Goal: Transaction & Acquisition: Obtain resource

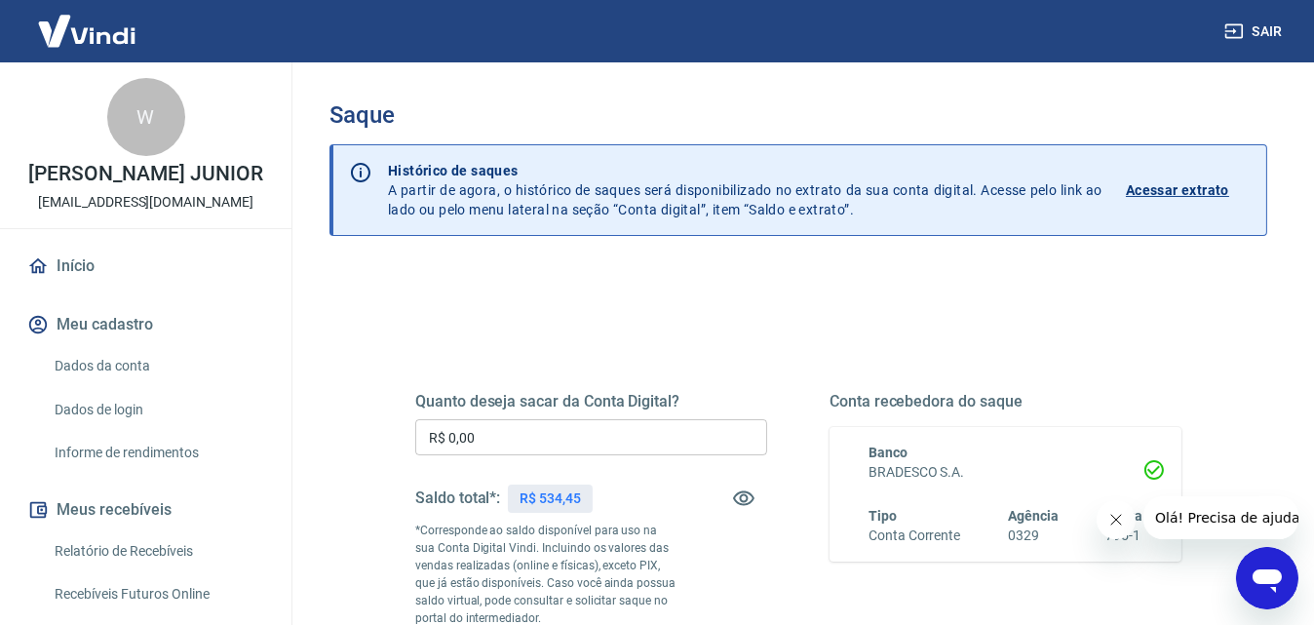
click at [575, 432] on input "R$ 0,00" at bounding box center [591, 437] width 352 height 36
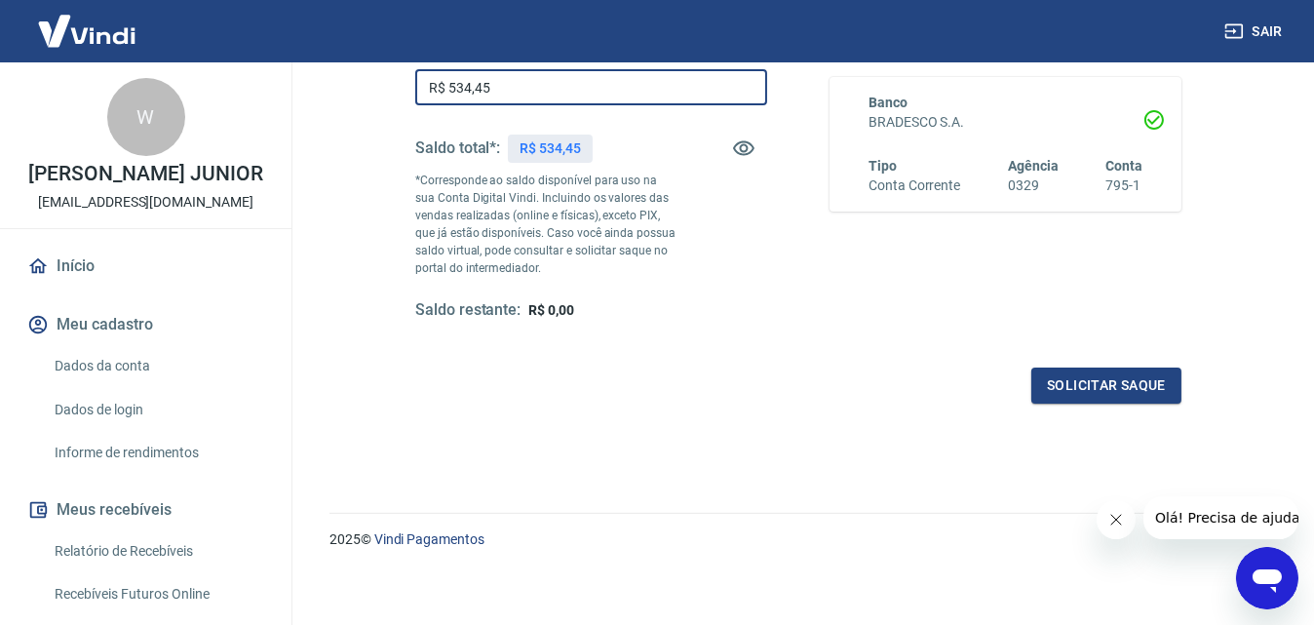
scroll to position [354, 0]
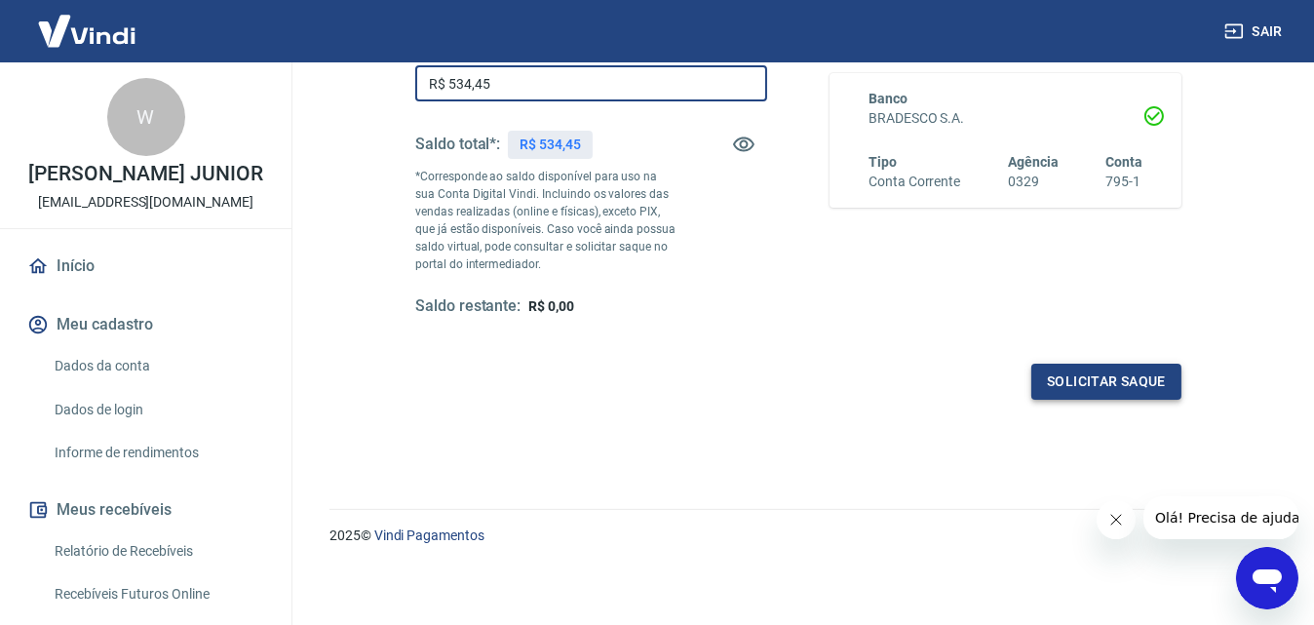
type input "R$ 534,45"
click at [1157, 387] on button "Solicitar saque" at bounding box center [1106, 381] width 150 height 36
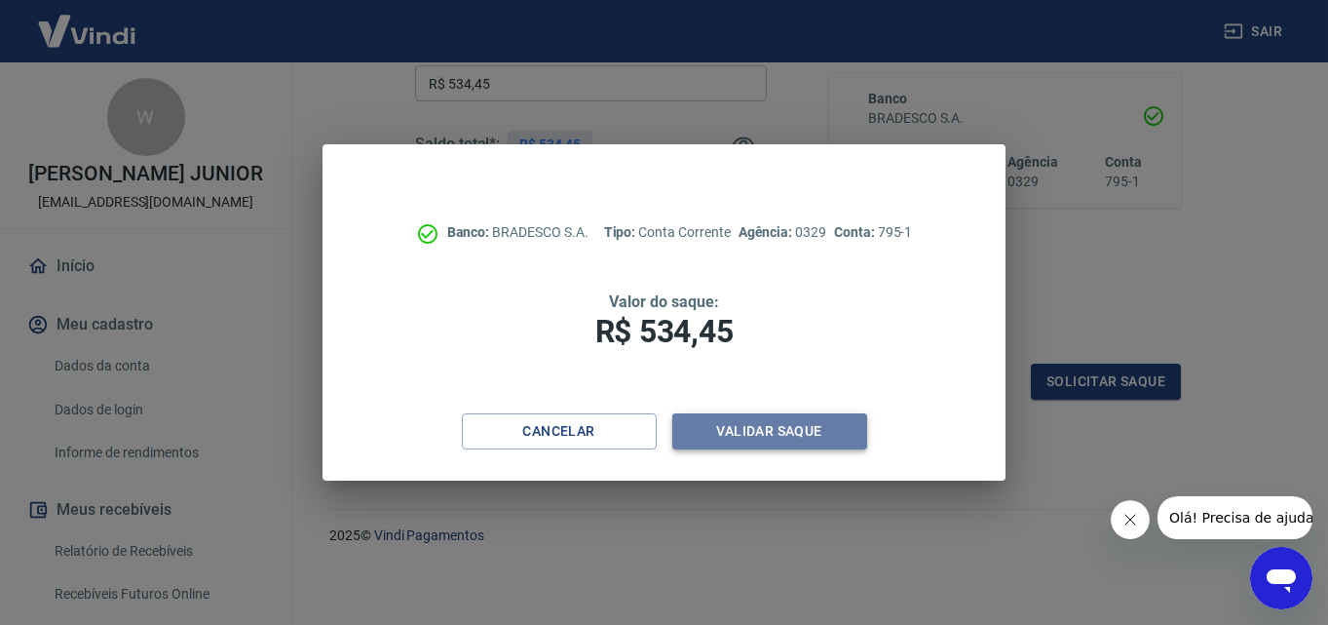
click at [799, 438] on button "Validar saque" at bounding box center [769, 431] width 195 height 36
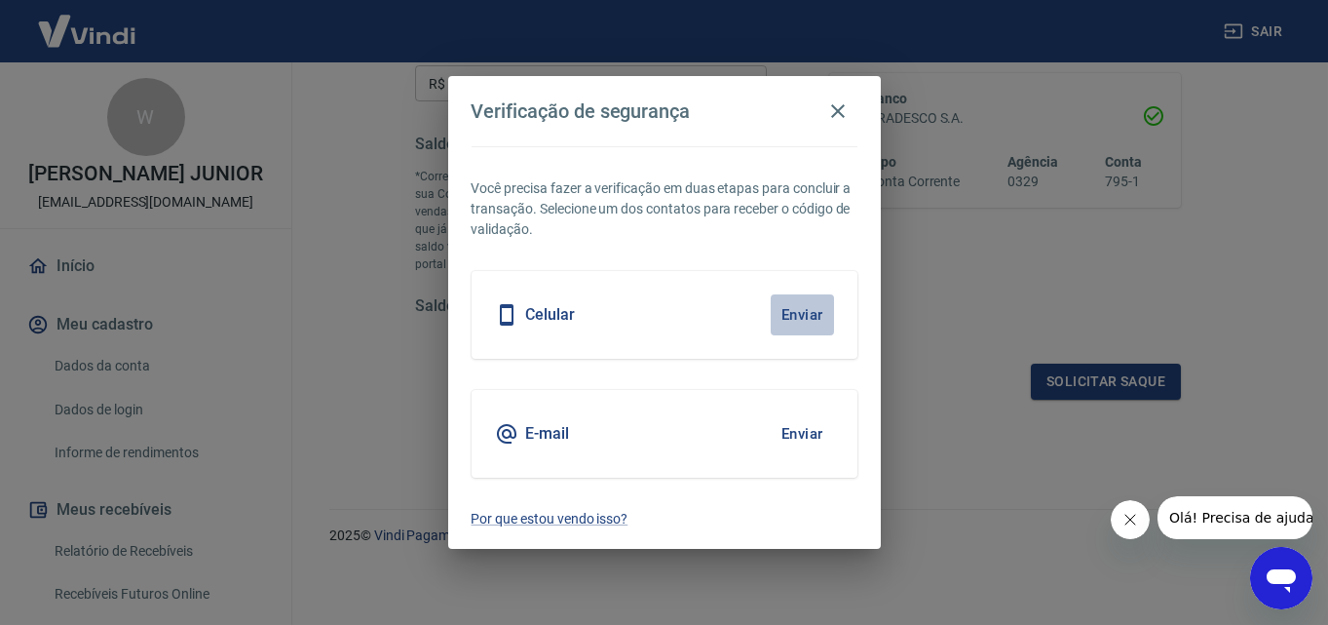
click at [811, 307] on button "Enviar" at bounding box center [802, 314] width 63 height 41
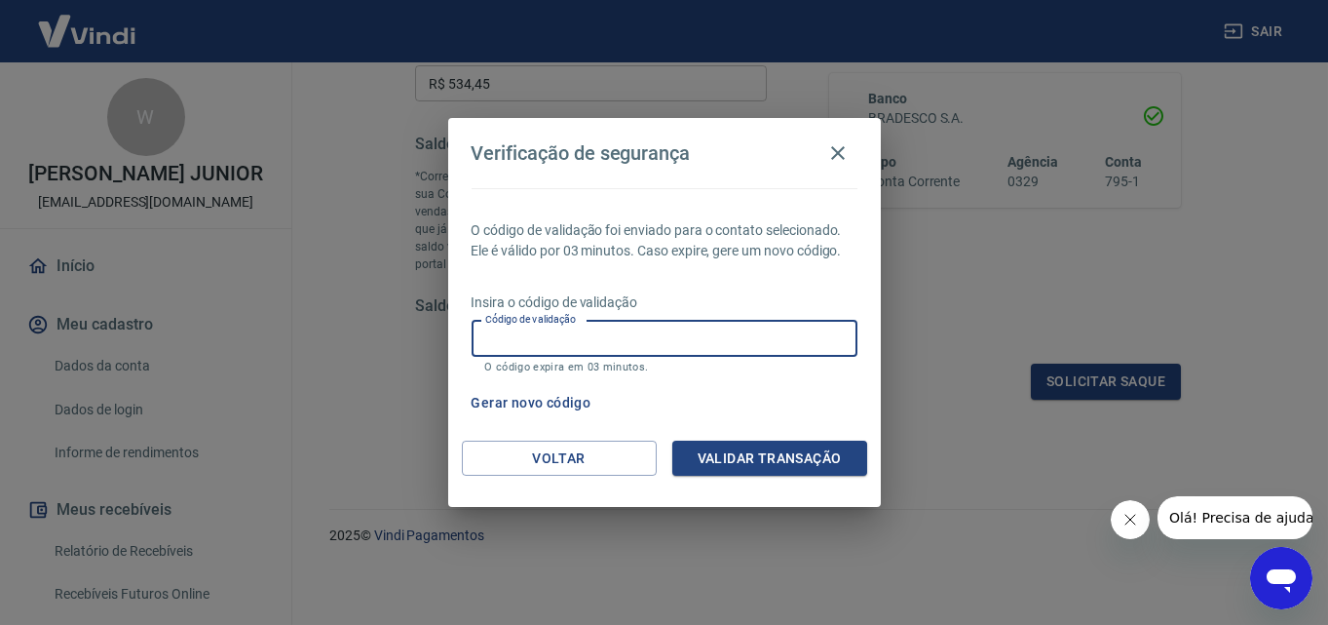
click at [774, 342] on input "Código de validação" at bounding box center [665, 339] width 386 height 36
type input "485043"
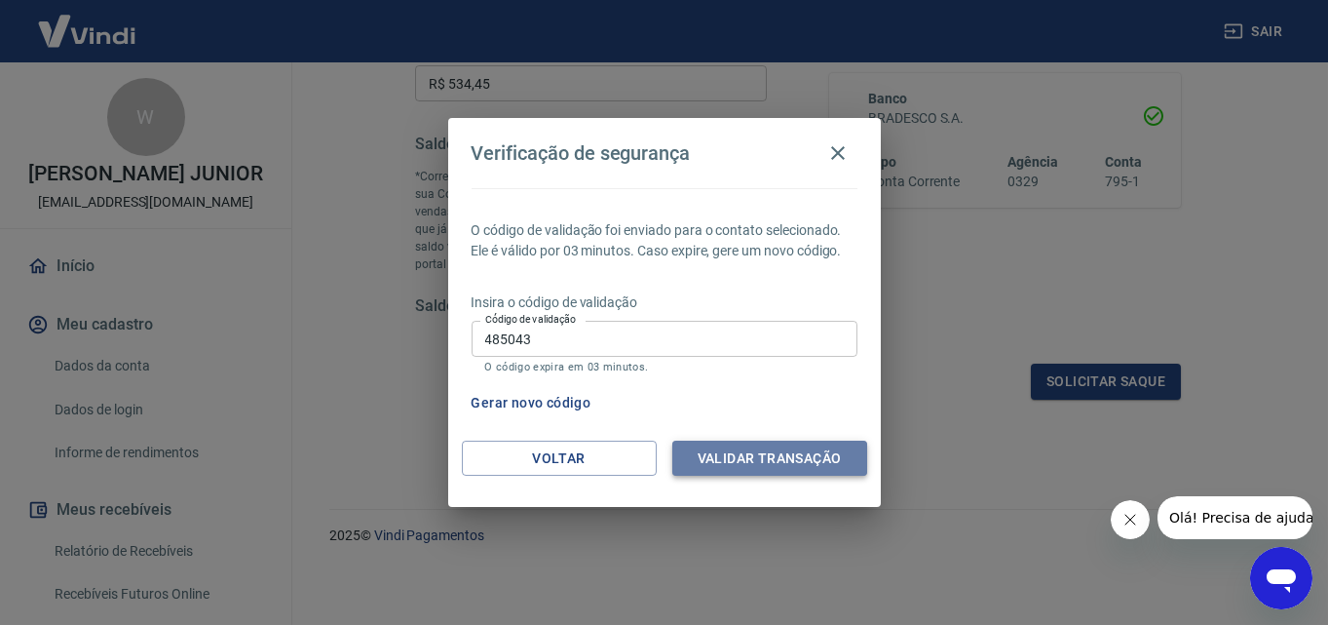
click at [755, 457] on button "Validar transação" at bounding box center [769, 458] width 195 height 36
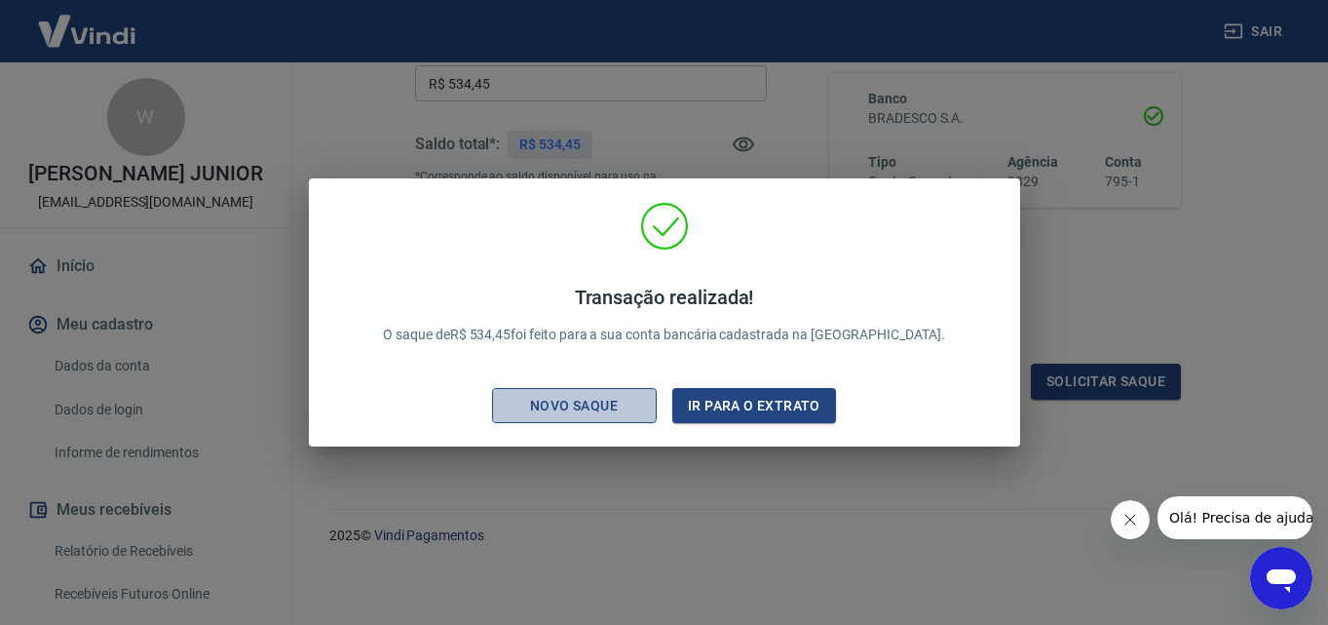
click at [605, 412] on div "Novo saque" at bounding box center [574, 406] width 134 height 24
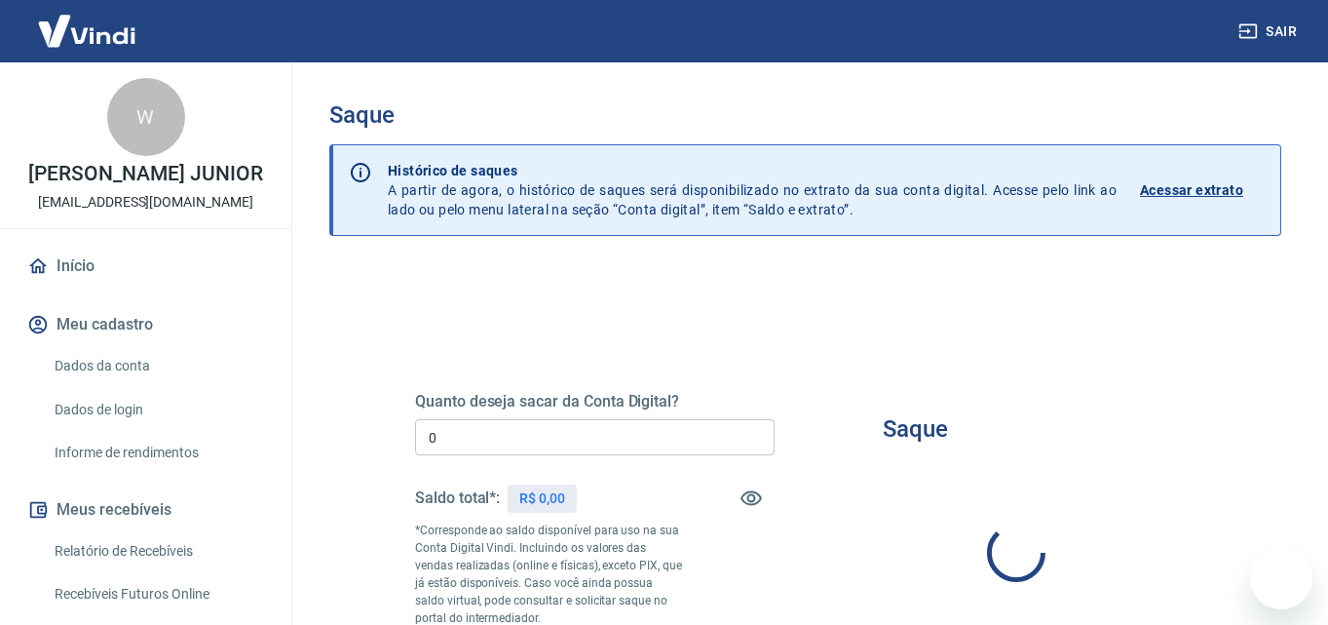
type input "R$ 0,00"
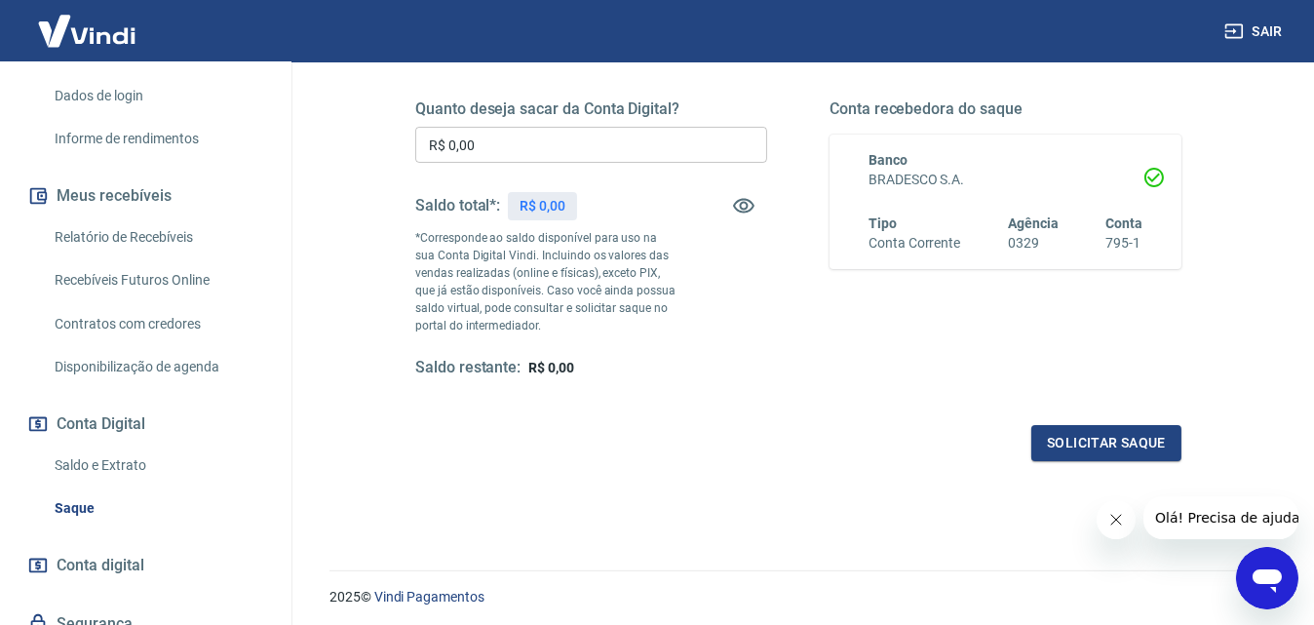
scroll to position [314, 0]
click at [135, 257] on link "Relatório de Recebíveis" at bounding box center [157, 237] width 221 height 40
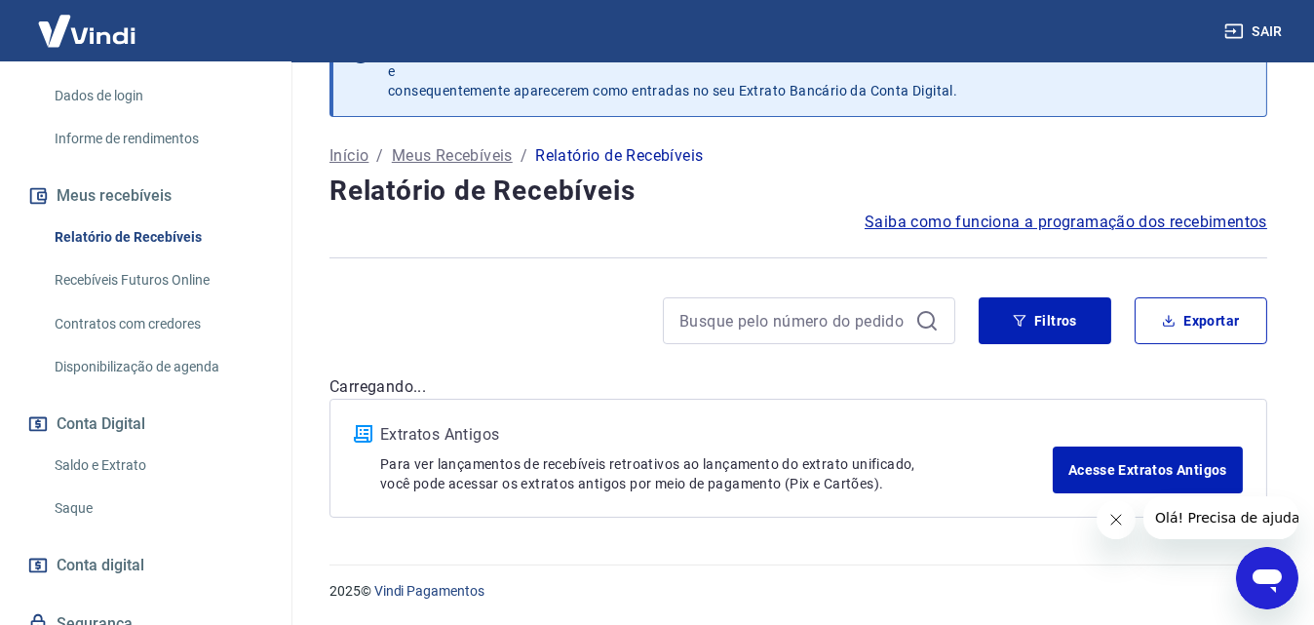
scroll to position [55, 0]
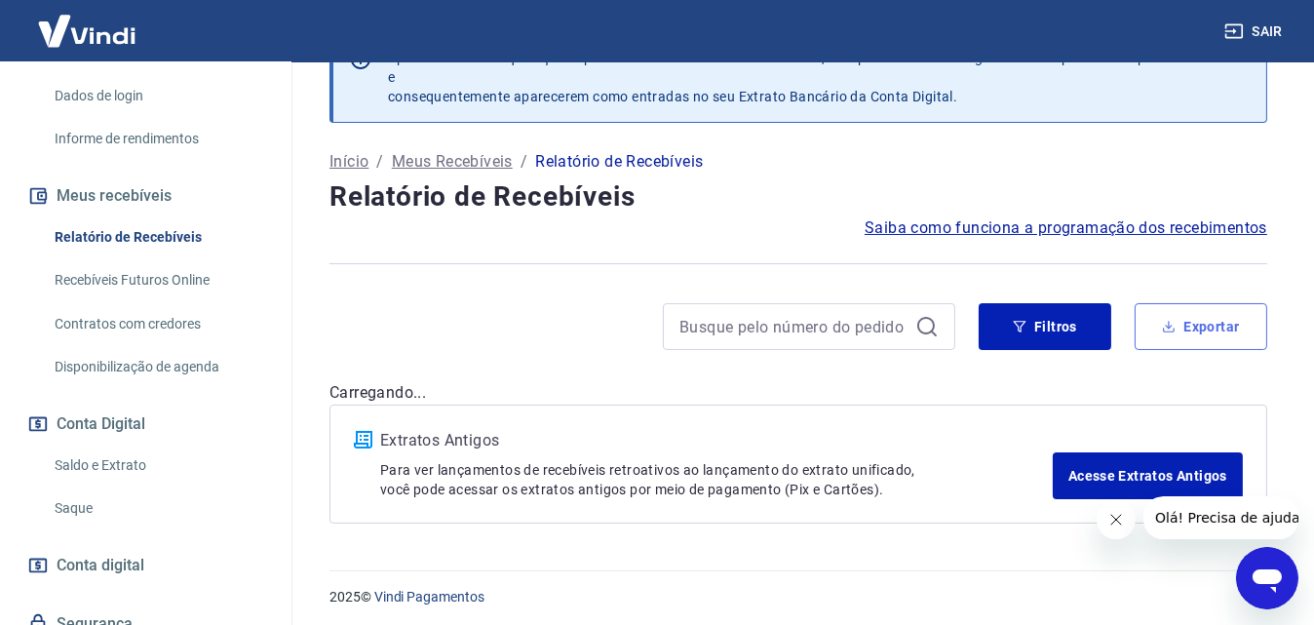
click at [1203, 309] on button "Exportar" at bounding box center [1200, 326] width 133 height 47
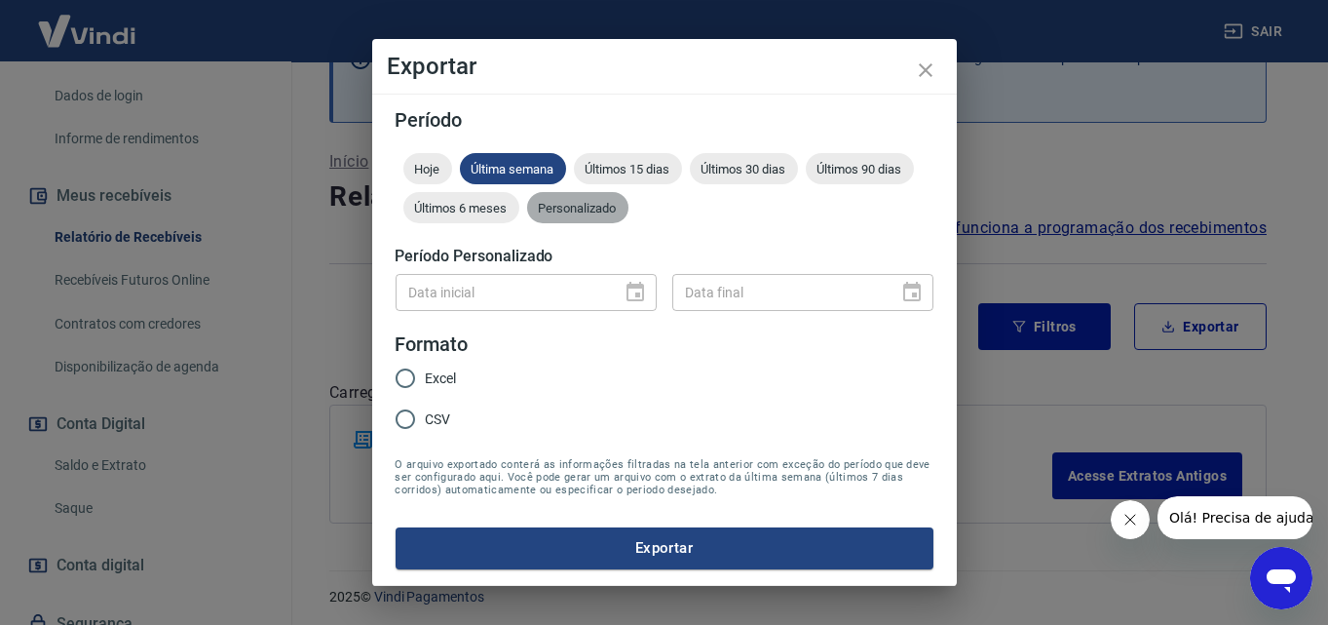
click at [606, 215] on div "Personalizado" at bounding box center [577, 207] width 101 height 31
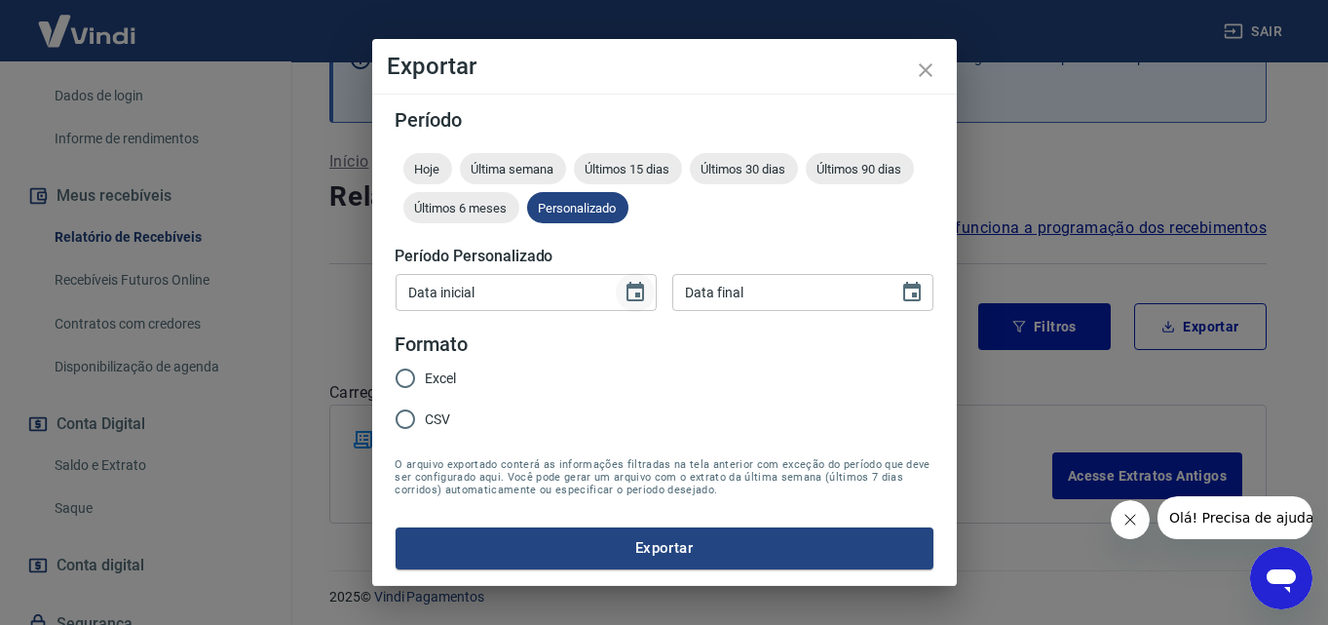
click at [637, 298] on icon "Choose date" at bounding box center [635, 292] width 23 height 23
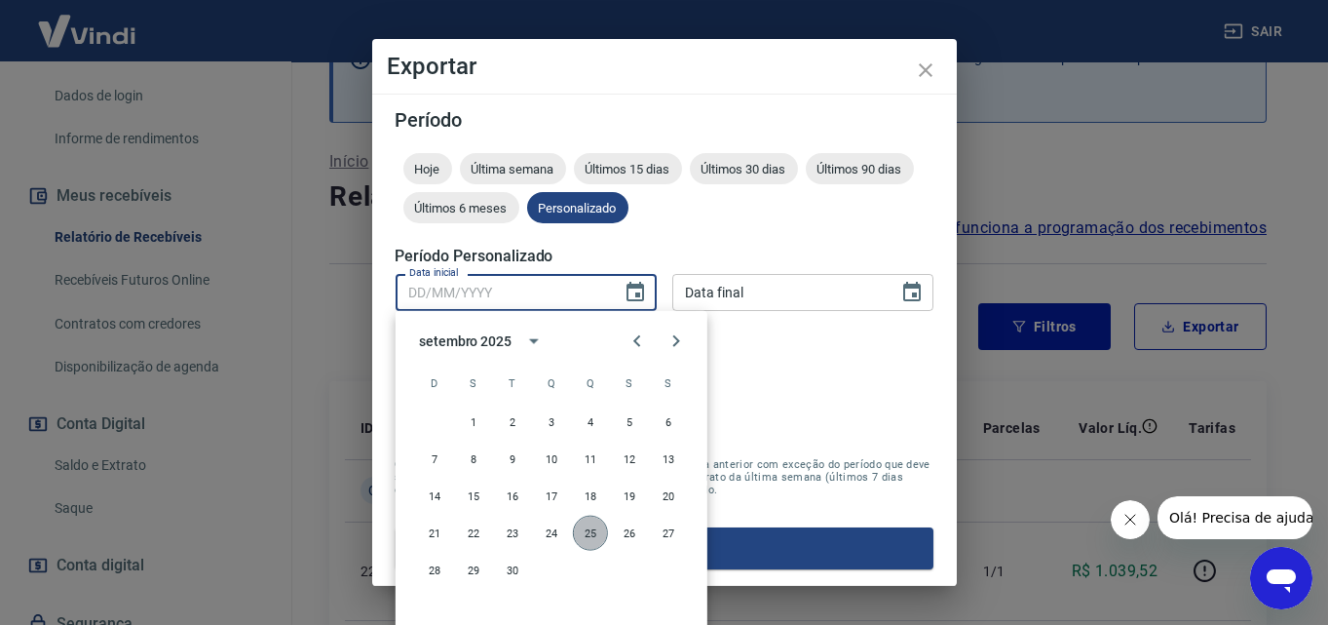
click at [594, 530] on button "25" at bounding box center [590, 533] width 35 height 35
type input "25/09/2025"
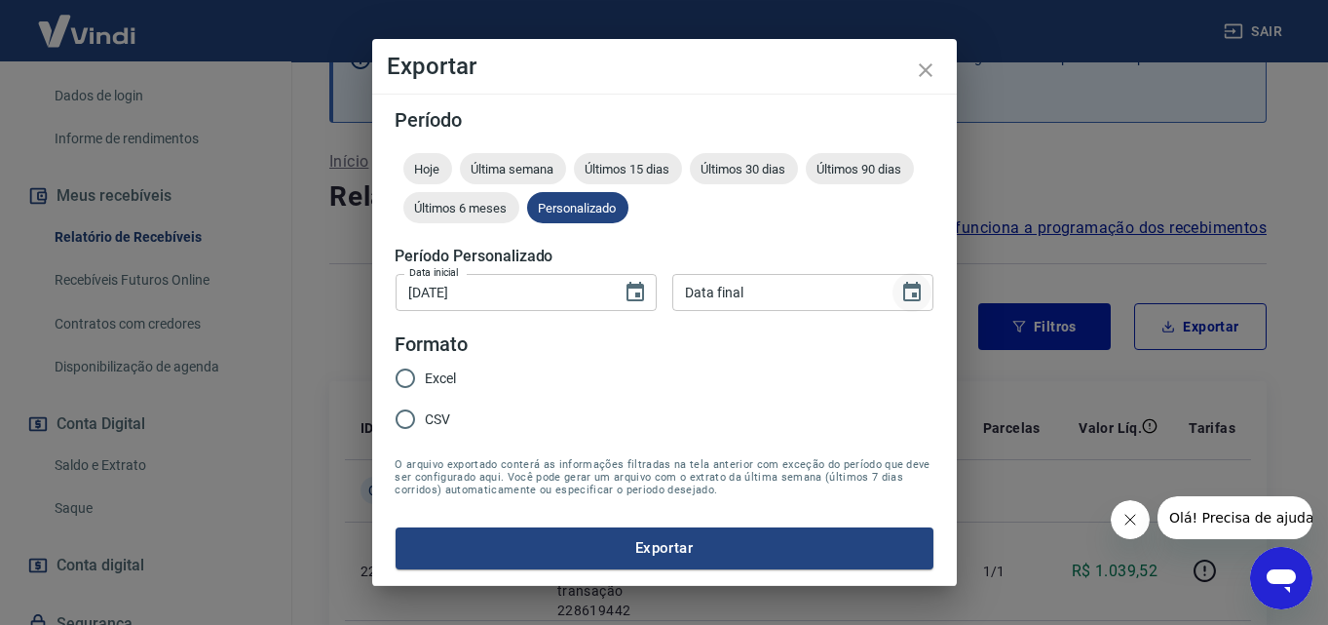
click at [923, 300] on icon "Choose date" at bounding box center [911, 292] width 23 height 23
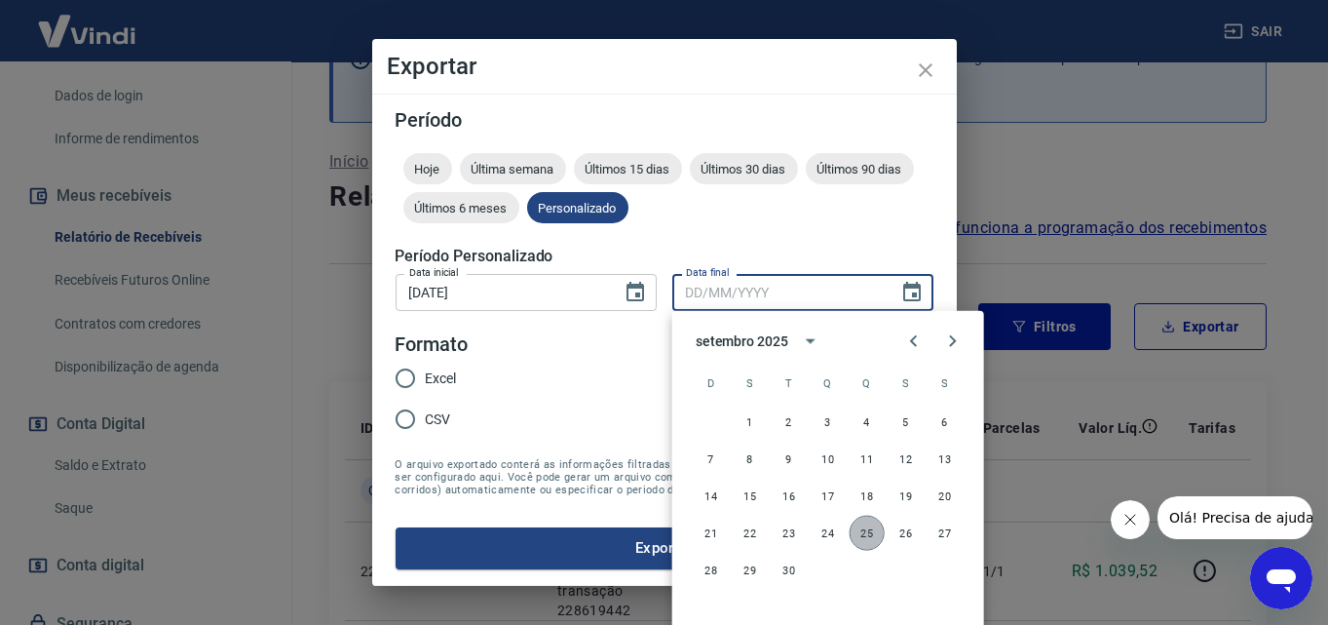
click at [874, 537] on button "25" at bounding box center [867, 533] width 35 height 35
type input "25/09/2025"
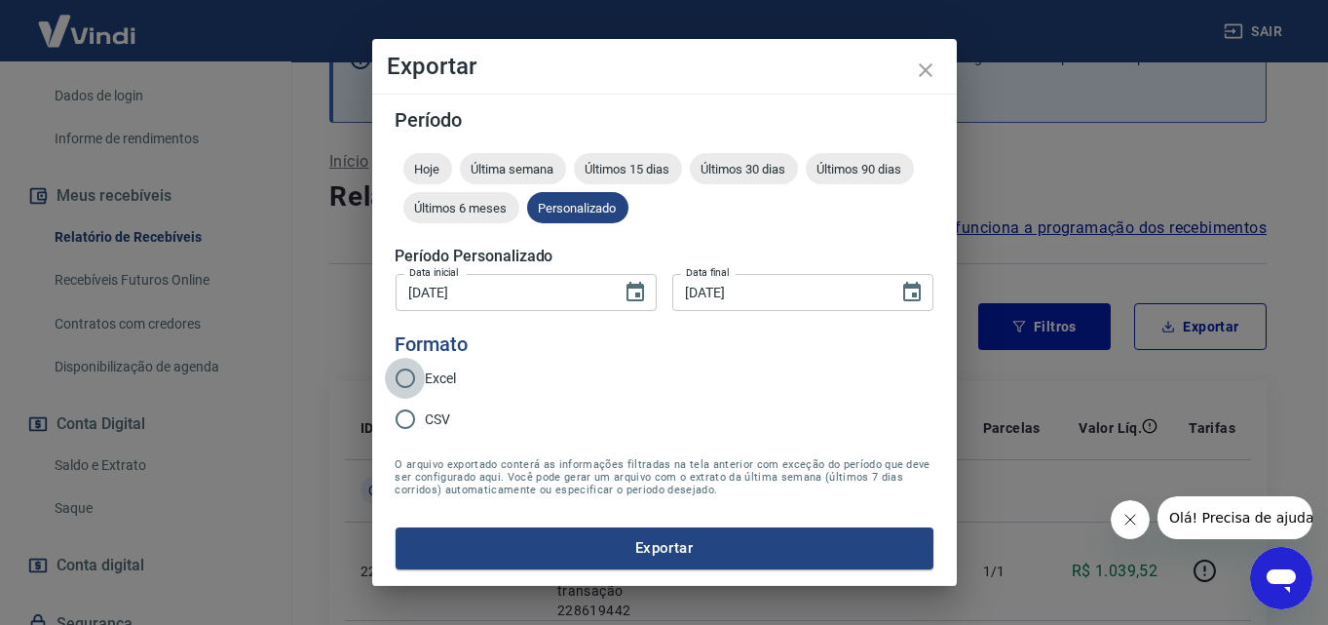
click at [403, 376] on input "Excel" at bounding box center [405, 378] width 41 height 41
radio input "true"
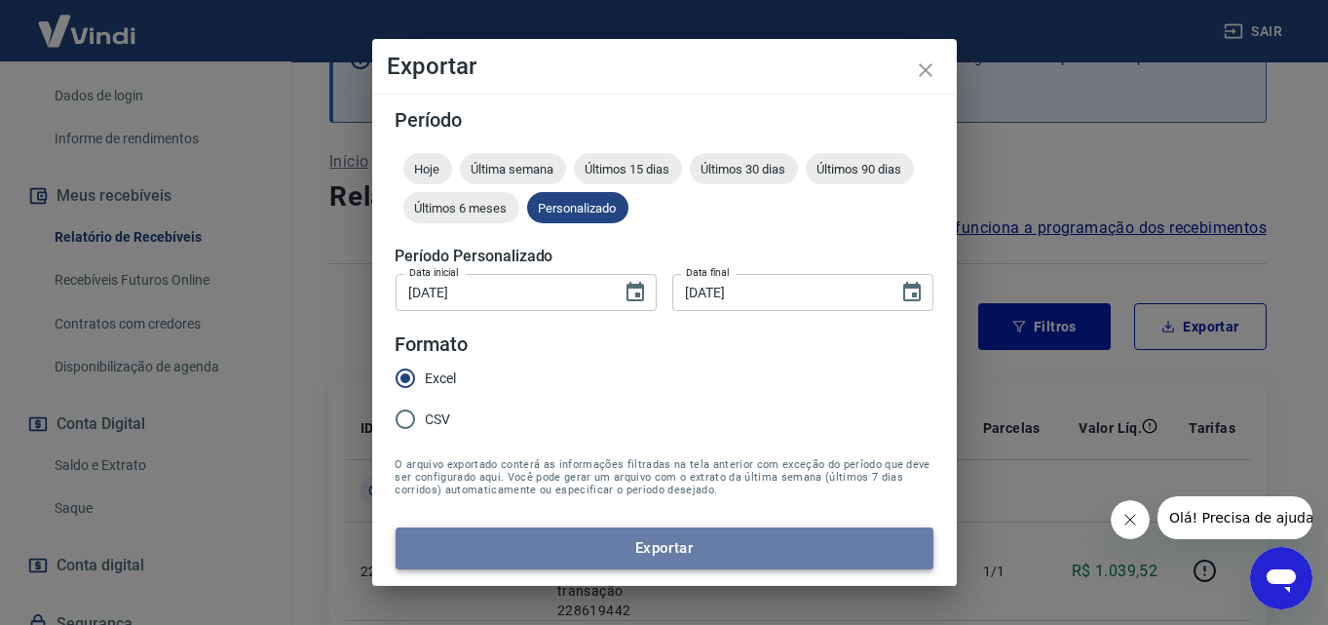
click at [593, 548] on button "Exportar" at bounding box center [665, 547] width 538 height 41
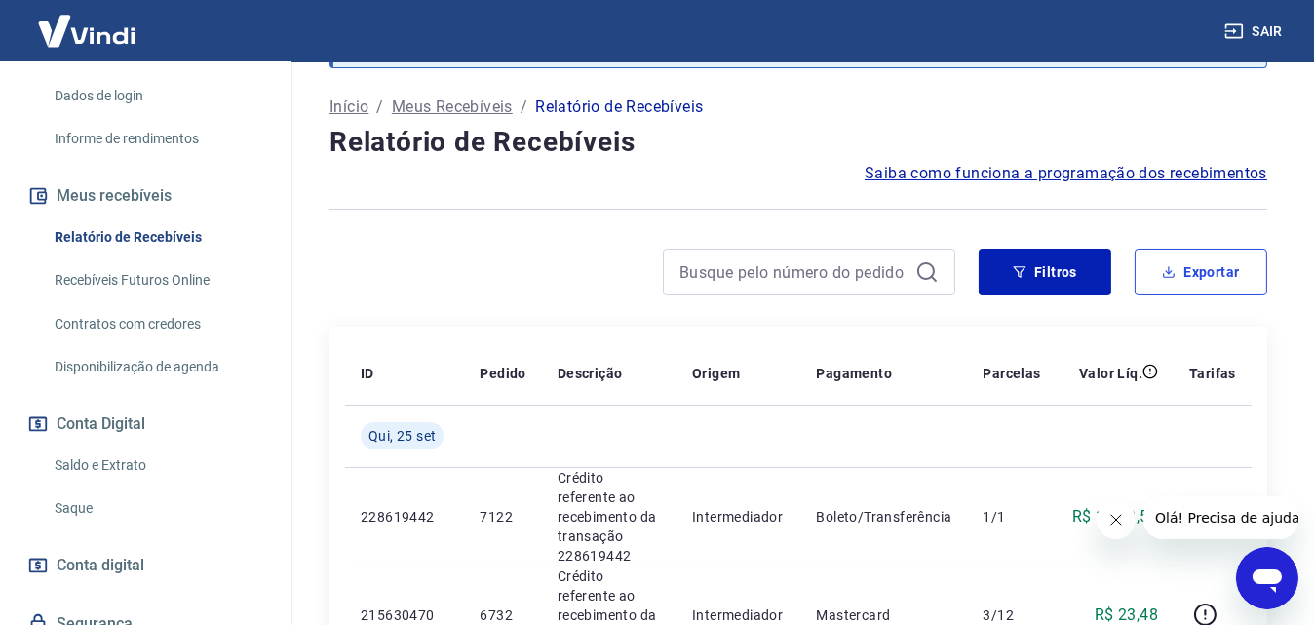
scroll to position [0, 0]
